Goal: Use online tool/utility: Utilize a website feature to perform a specific function

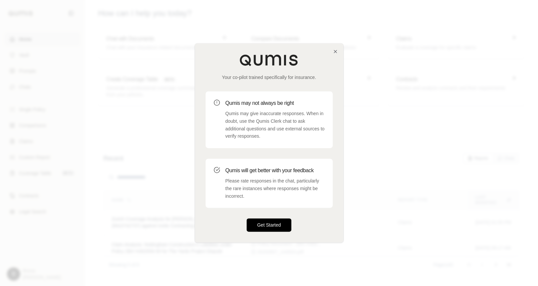
click at [273, 227] on button "Get Started" at bounding box center [269, 224] width 45 height 13
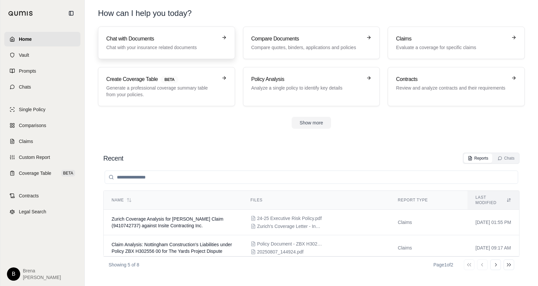
click at [177, 37] on h3 "Chat with Documents" at bounding box center [161, 39] width 111 height 8
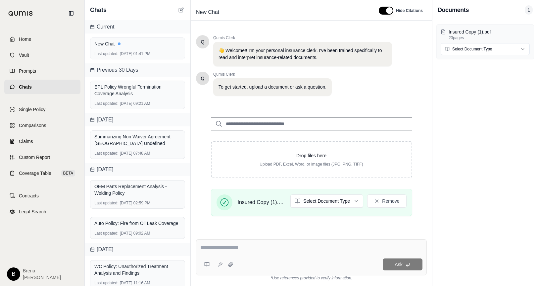
scroll to position [85, 0]
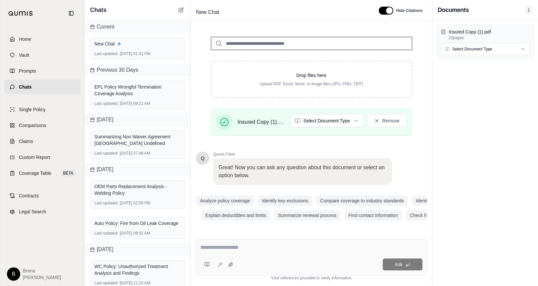
click at [307, 240] on div "Ask" at bounding box center [311, 257] width 231 height 36
click at [273, 254] on div "Ask" at bounding box center [311, 257] width 231 height 36
type textarea "*"
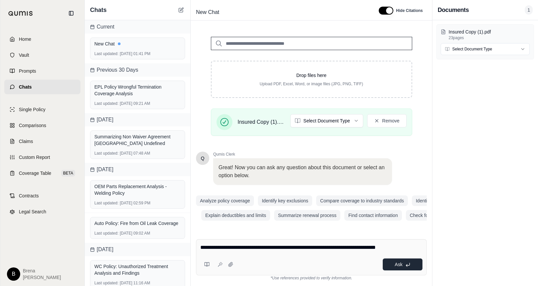
type textarea "**********"
click at [406, 260] on button "Ask" at bounding box center [403, 264] width 40 height 12
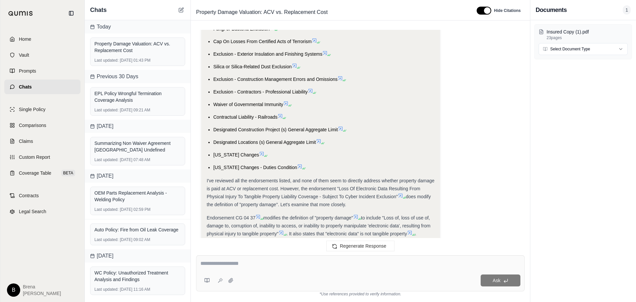
scroll to position [563, 0]
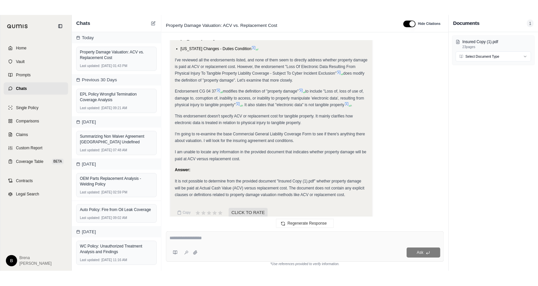
scroll to position [720, 0]
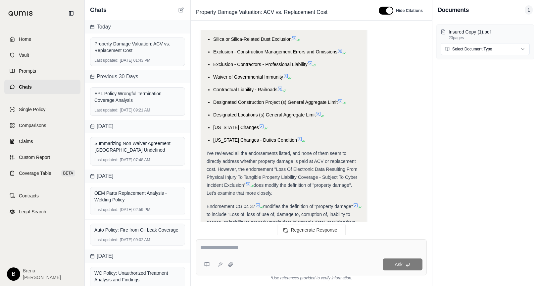
drag, startPoint x: 523, startPoint y: 124, endPoint x: 513, endPoint y: 85, distance: 40.1
click at [523, 124] on div "Insured Copy (1).pdf 23 pages Select Document Type" at bounding box center [486, 152] width 106 height 265
